Goal: Transaction & Acquisition: Purchase product/service

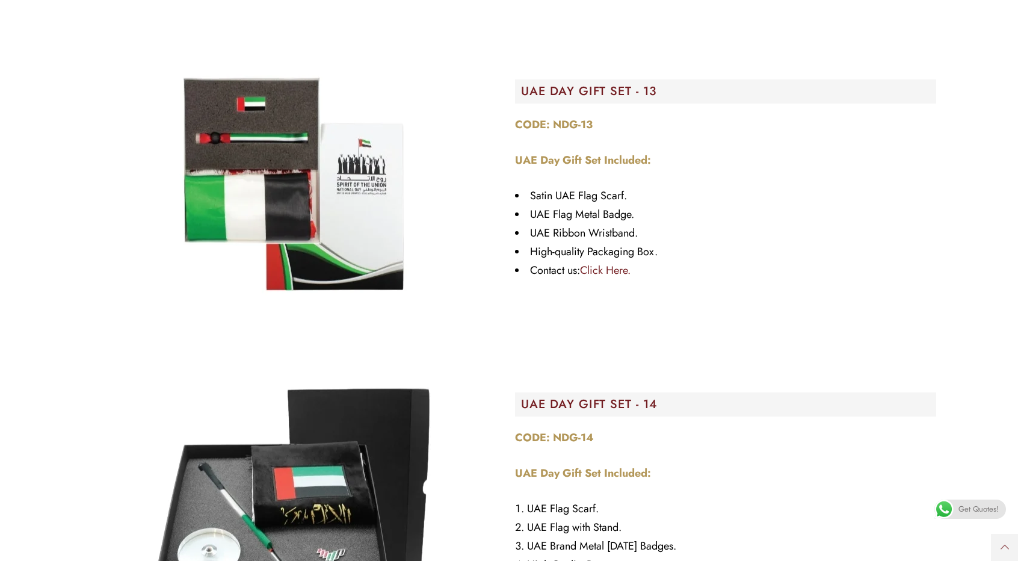
scroll to position [3671, 0]
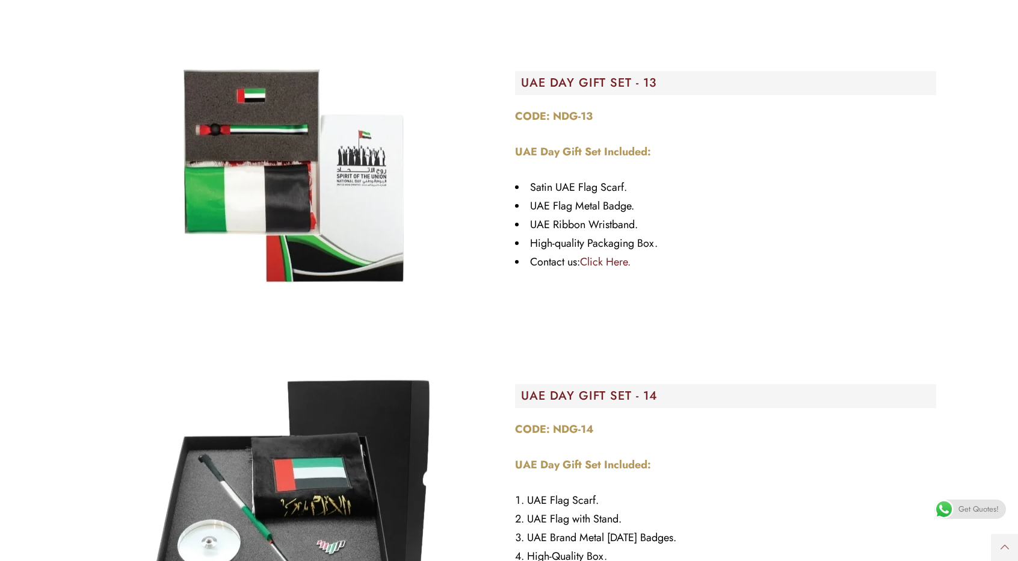
click at [344, 215] on img "Image Carousel" at bounding box center [292, 175] width 301 height 301
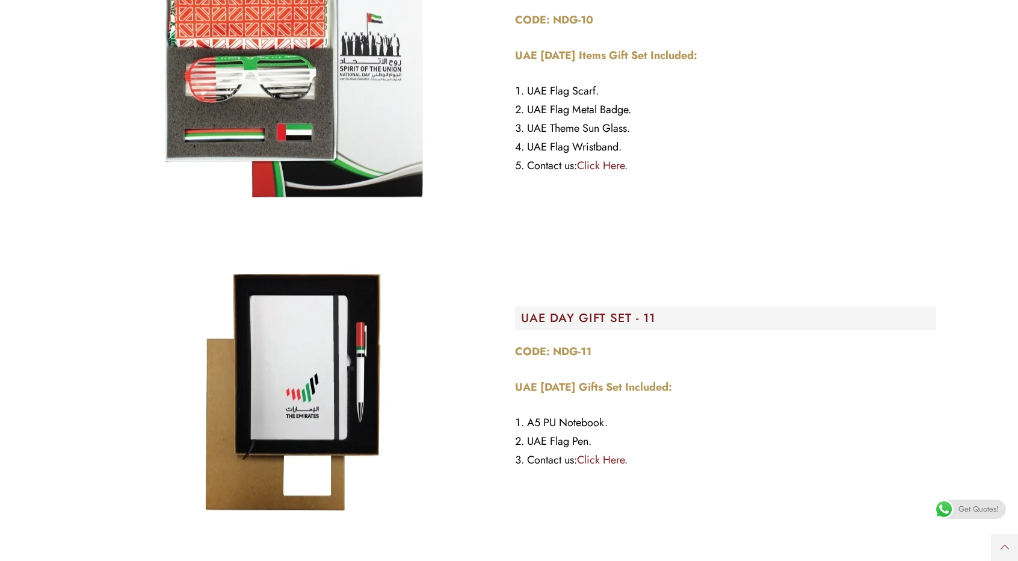
scroll to position [2708, 0]
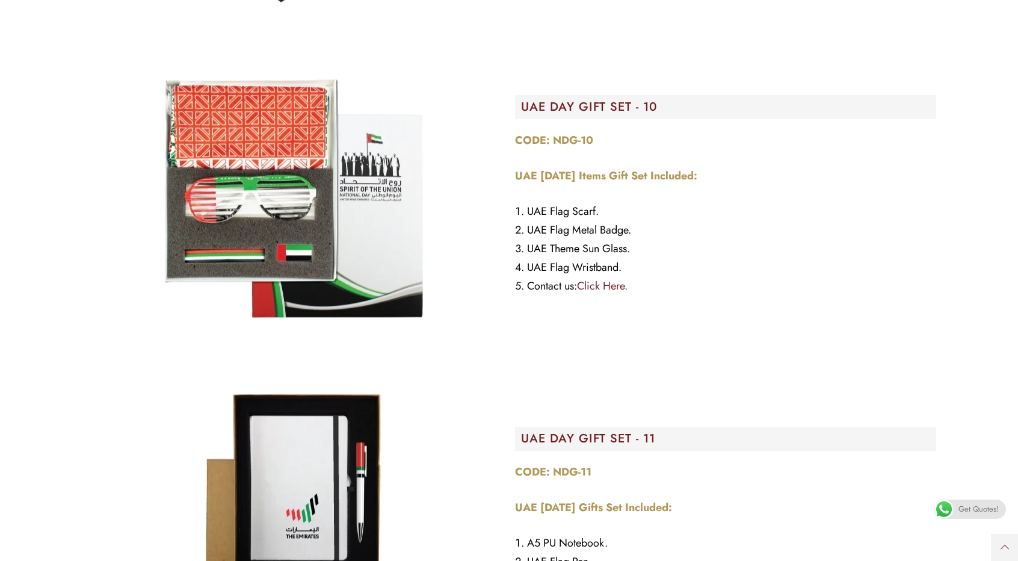
click at [351, 261] on img "Image Carousel" at bounding box center [292, 199] width 301 height 301
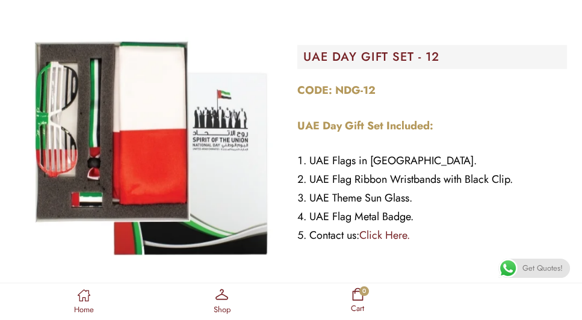
scroll to position [3005, 0]
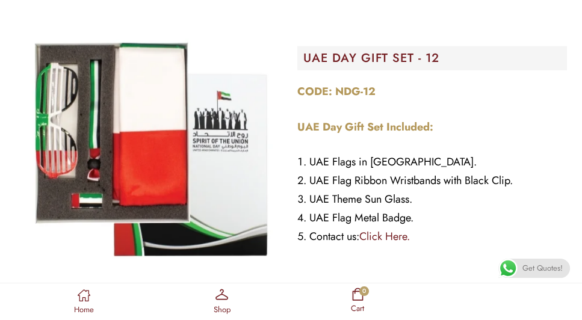
click at [542, 115] on div "CODE: NDG-12 UAE Day Gift Set Included: UAE Flags in Satin. UAE Flag Ribbon Wri…" at bounding box center [432, 164] width 270 height 164
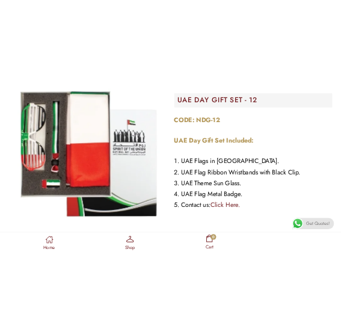
scroll to position [2561, 0]
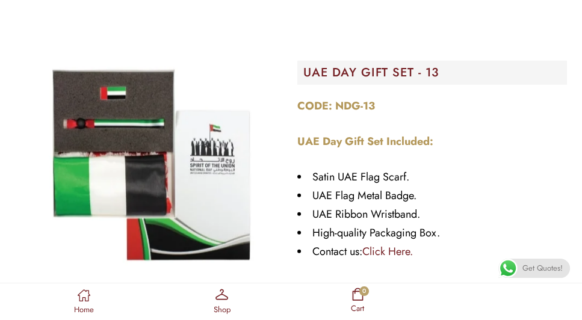
scroll to position [3254, 0]
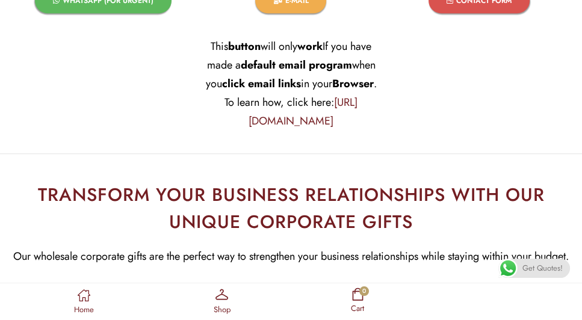
scroll to position [4669, 0]
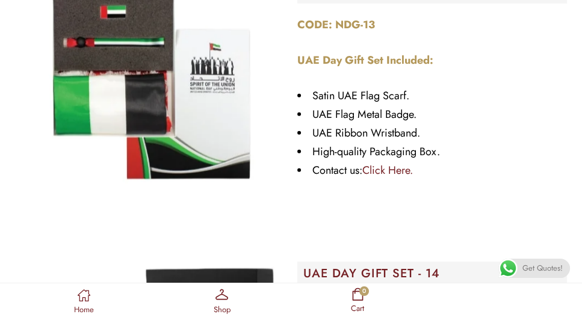
scroll to position [3254, 0]
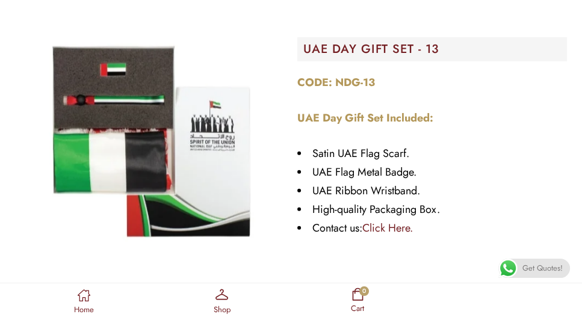
click at [532, 101] on div "CODE: NDG-13 UAE Day Gift Set Included: Satin UAE Flag Scarf. UAE Flag Metal Ba…" at bounding box center [432, 155] width 270 height 164
click at [531, 14] on div "UAE DAY GIFT SET - 13 CODE: NDG-13 UAE Day Gift Set Included: Satin UAE Flag Sc…" at bounding box center [432, 141] width 282 height 282
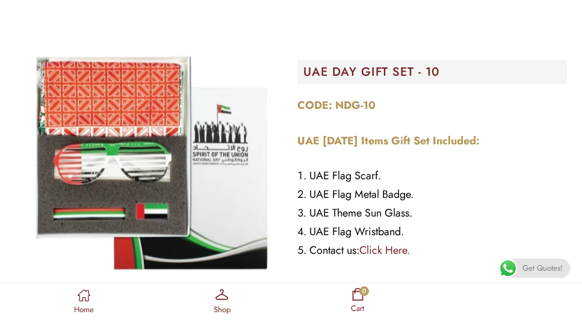
scroll to position [2410, 0]
